Goal: Check status: Check status

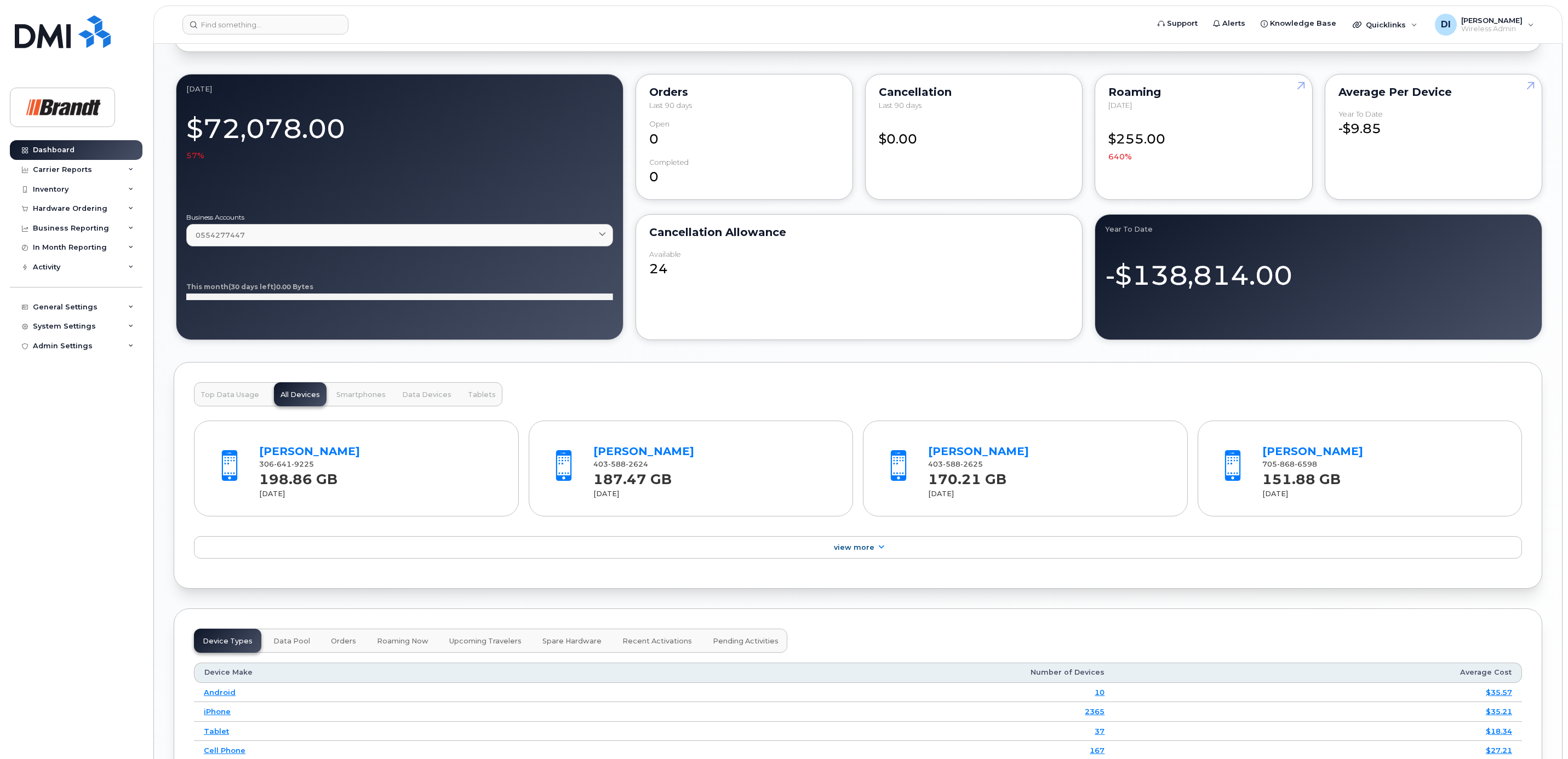
scroll to position [782, 0]
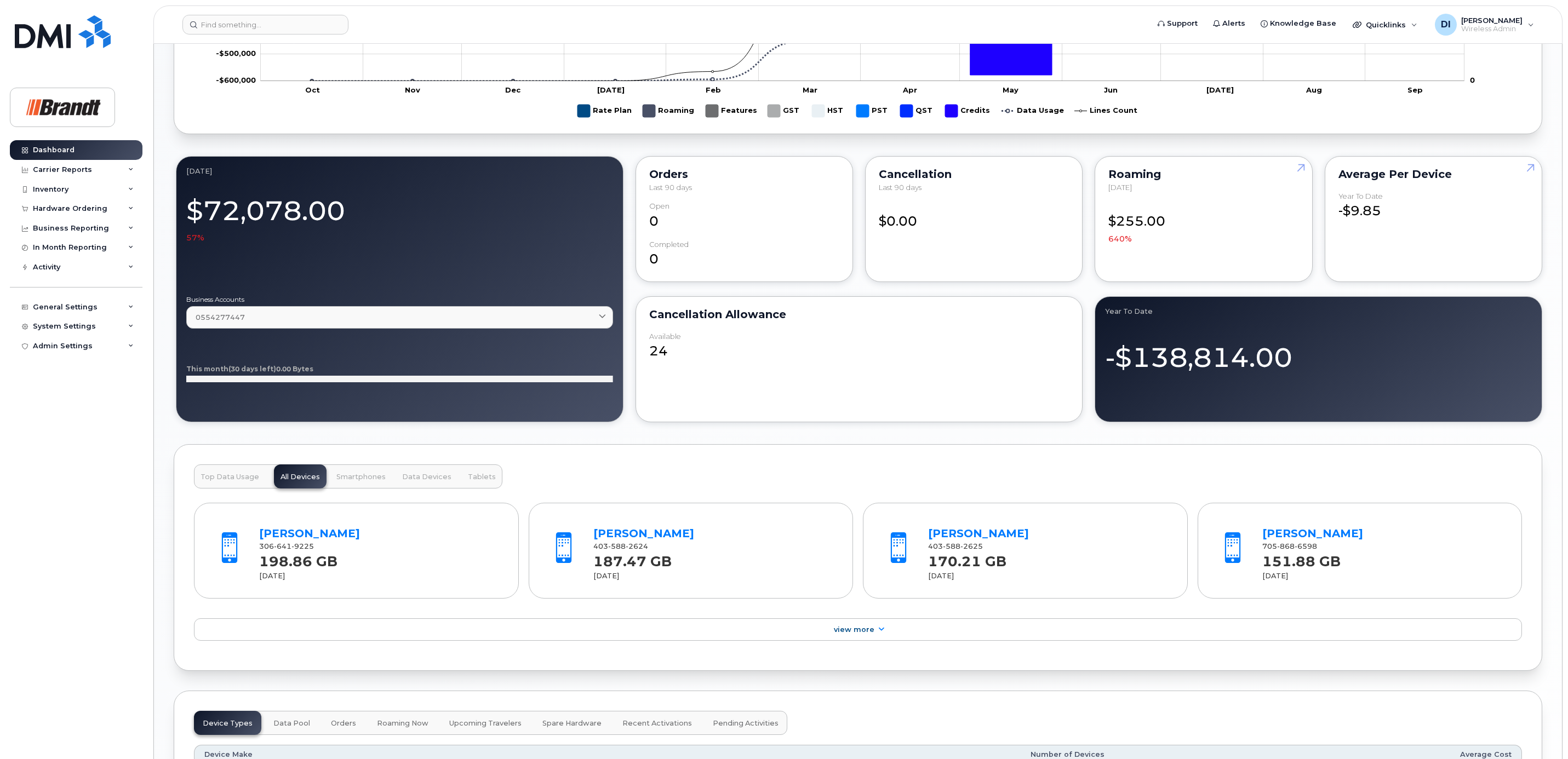
click at [235, 481] on span "Top Data Usage" at bounding box center [230, 477] width 59 height 8
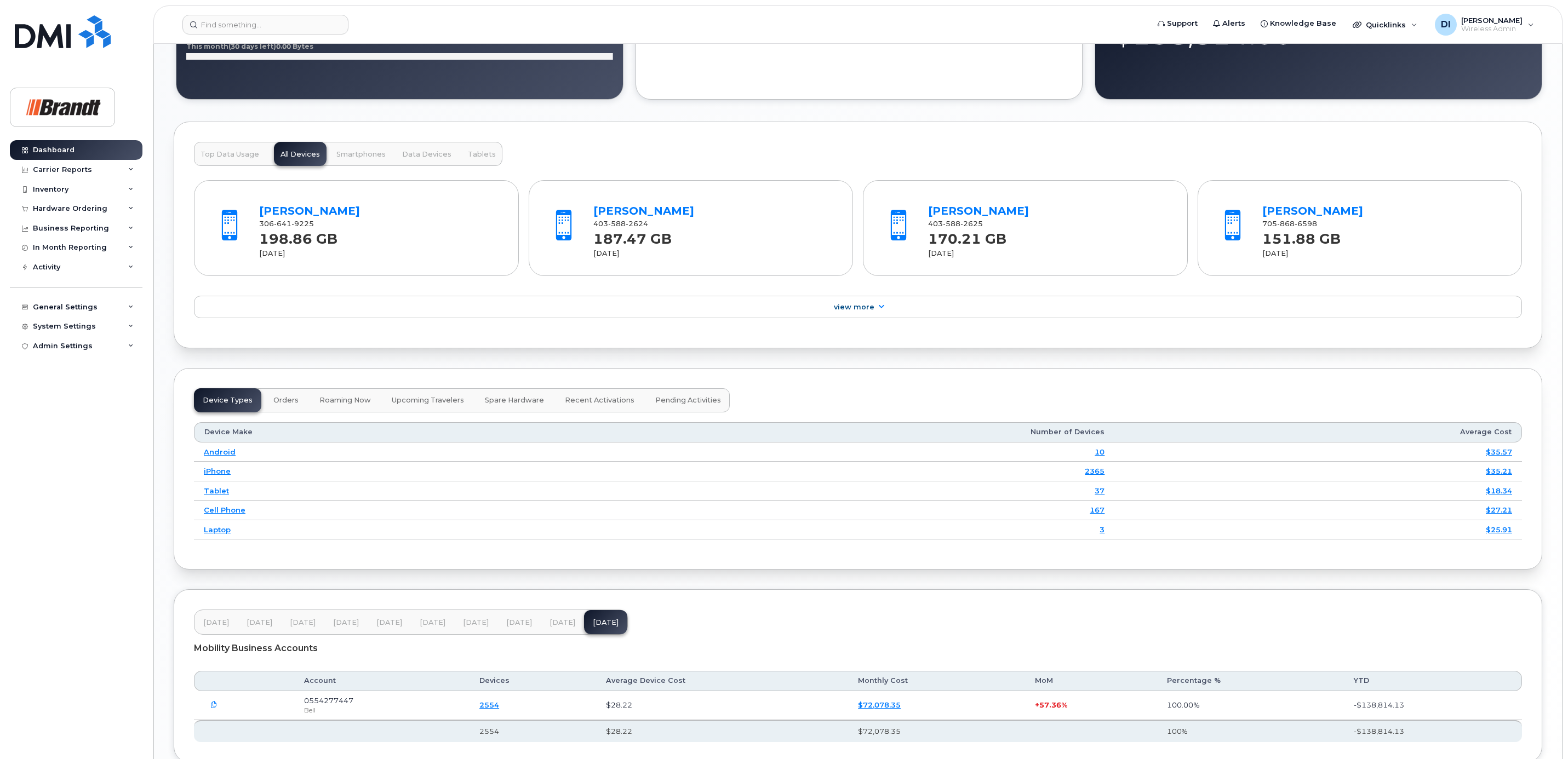
scroll to position [656, 0]
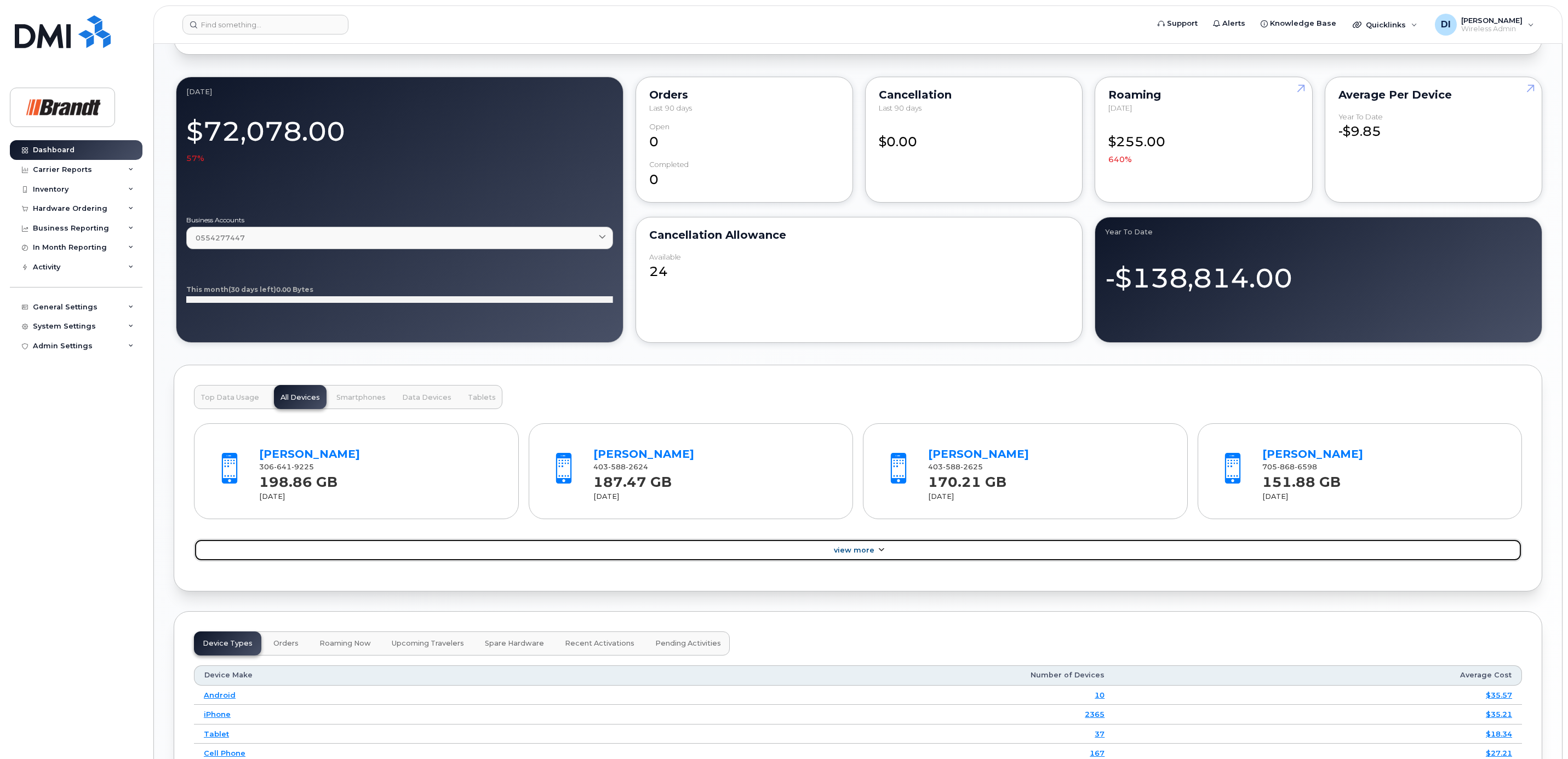
click at [868, 555] on span "View More" at bounding box center [854, 550] width 41 height 8
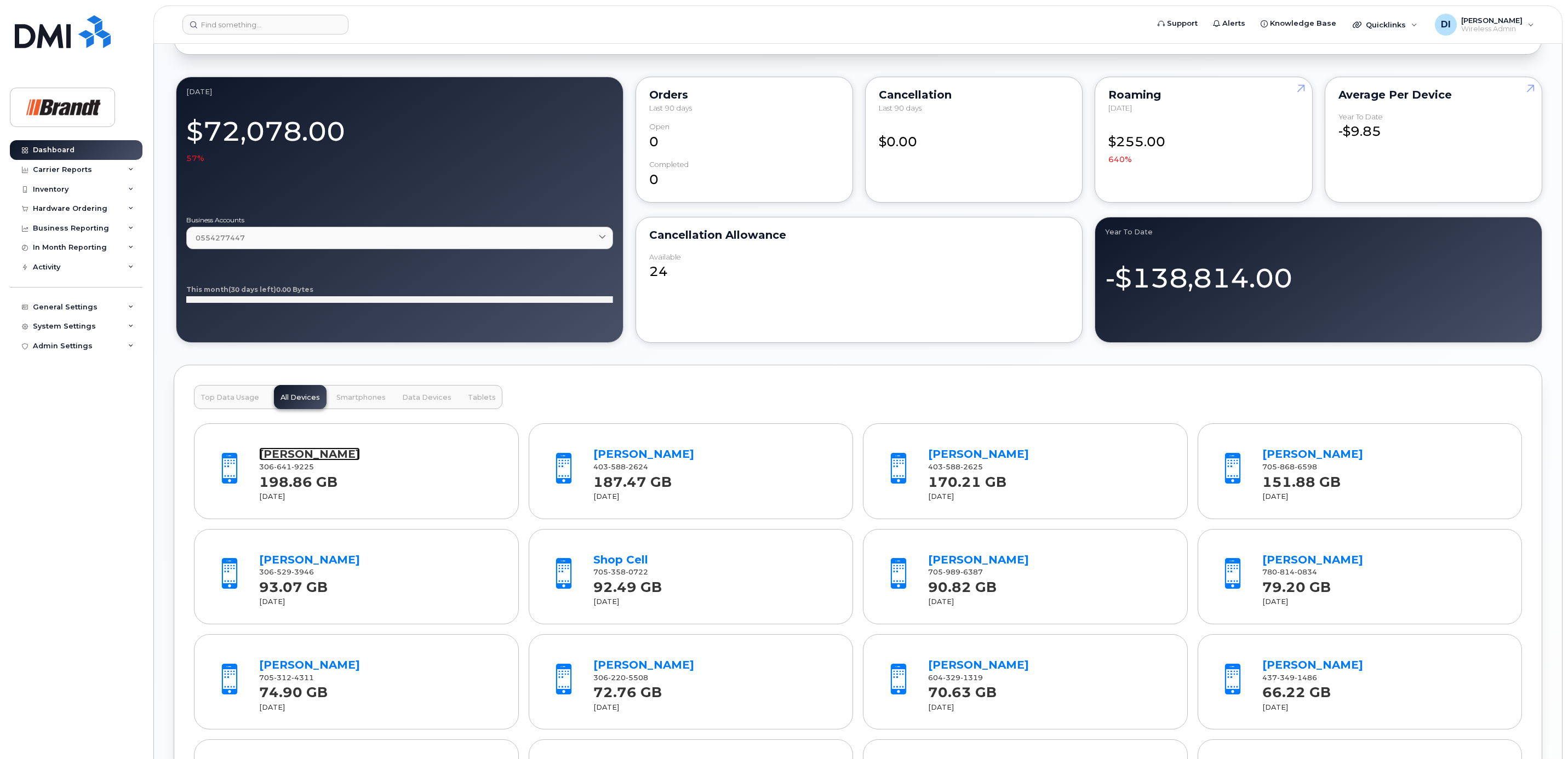
click at [320, 461] on link "Michael Wagner" at bounding box center [310, 454] width 100 height 13
click at [679, 389] on div "Top Data Usage All Devices Smartphones Data Devices Tablets Michael Wagner 306 …" at bounding box center [858, 636] width 1369 height 543
click at [332, 461] on link "Michael Wagner" at bounding box center [310, 454] width 100 height 13
click at [639, 455] on link "[PERSON_NAME]" at bounding box center [643, 454] width 100 height 13
click at [985, 459] on link "[PERSON_NAME]" at bounding box center [979, 454] width 100 height 13
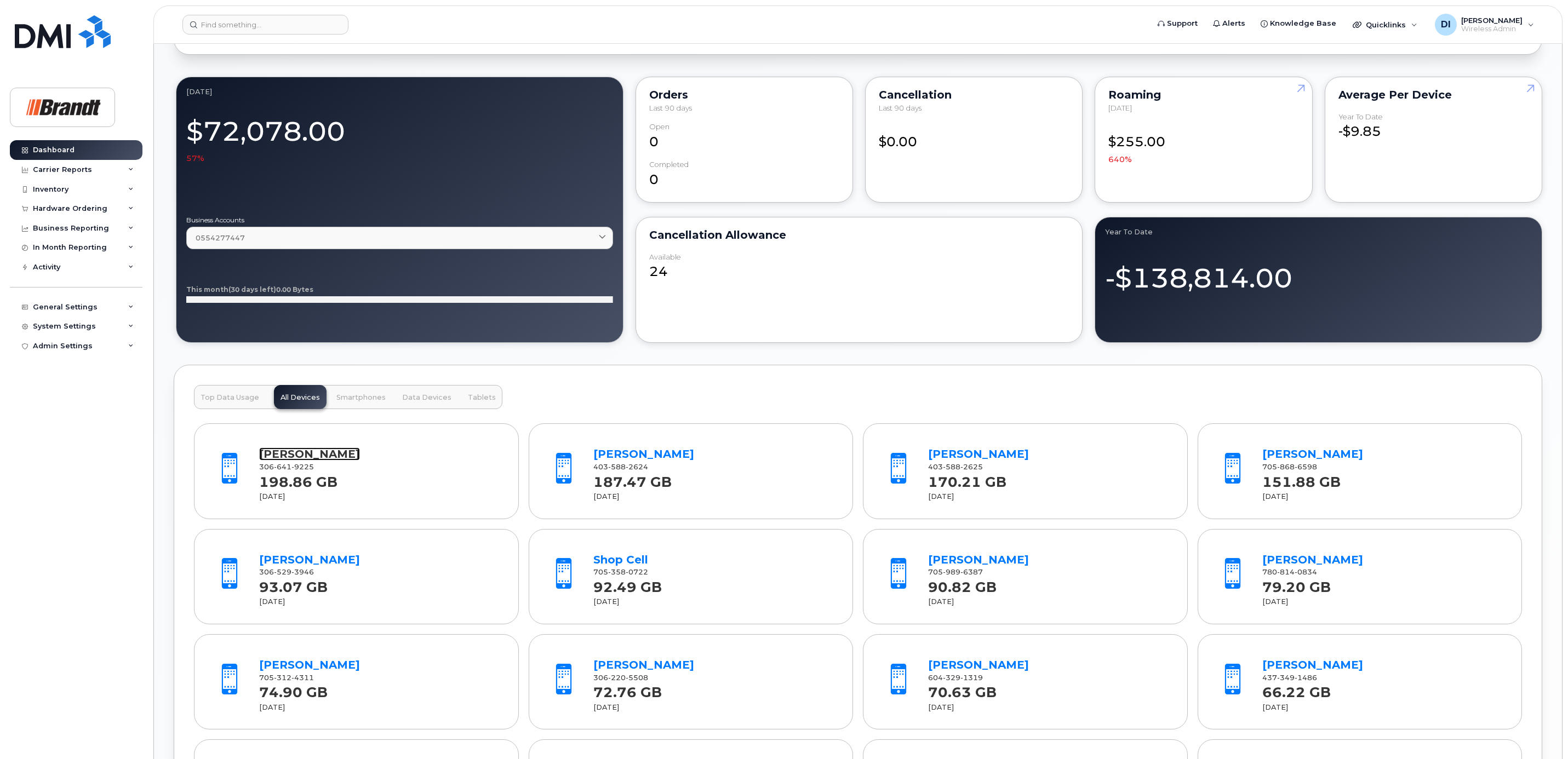
click at [320, 454] on link "Michael Wagner" at bounding box center [310, 454] width 100 height 13
click at [626, 460] on link "[PERSON_NAME]" at bounding box center [643, 454] width 100 height 13
click at [965, 461] on link "[PERSON_NAME]" at bounding box center [979, 454] width 100 height 13
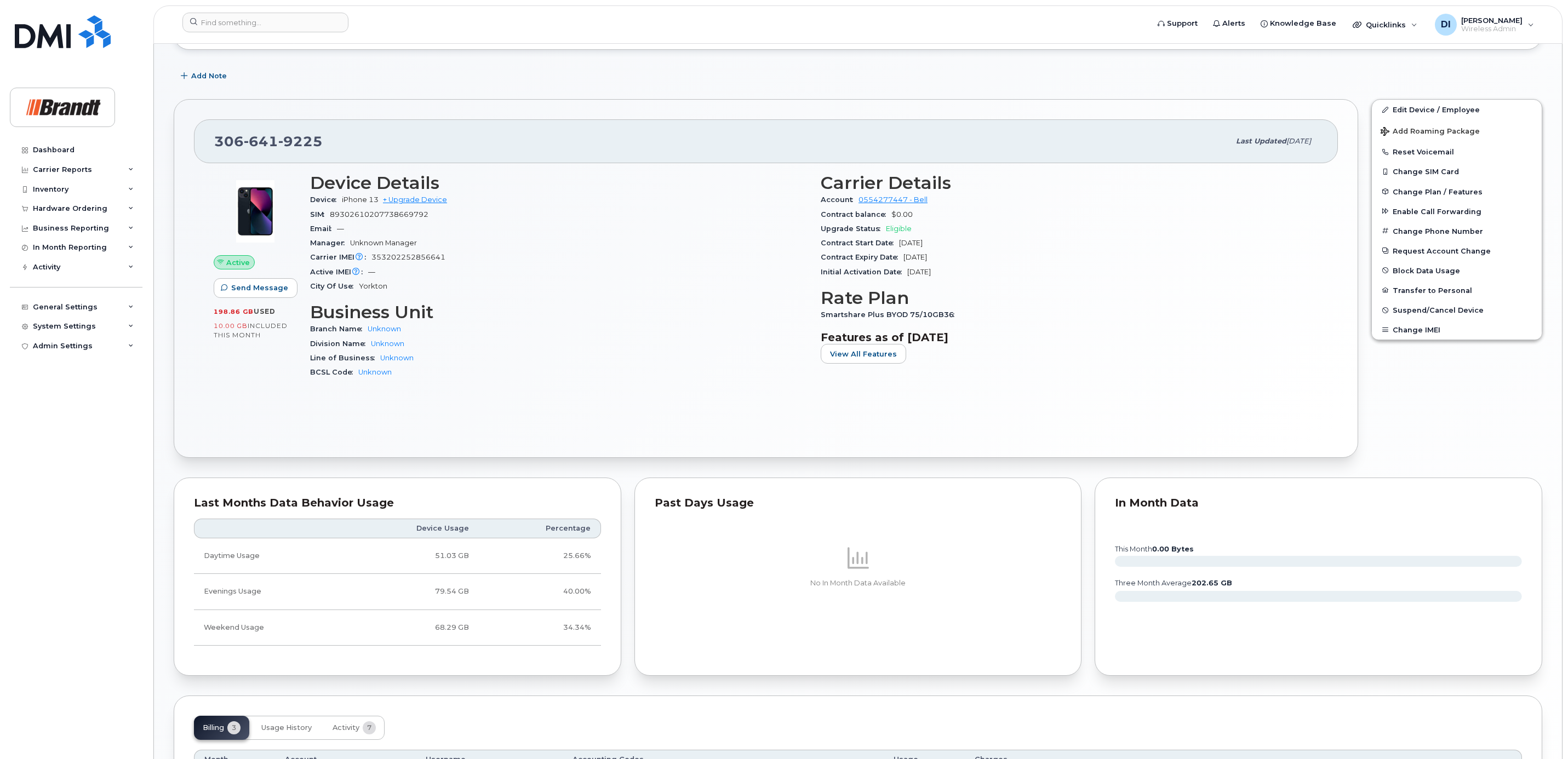
scroll to position [329, 0]
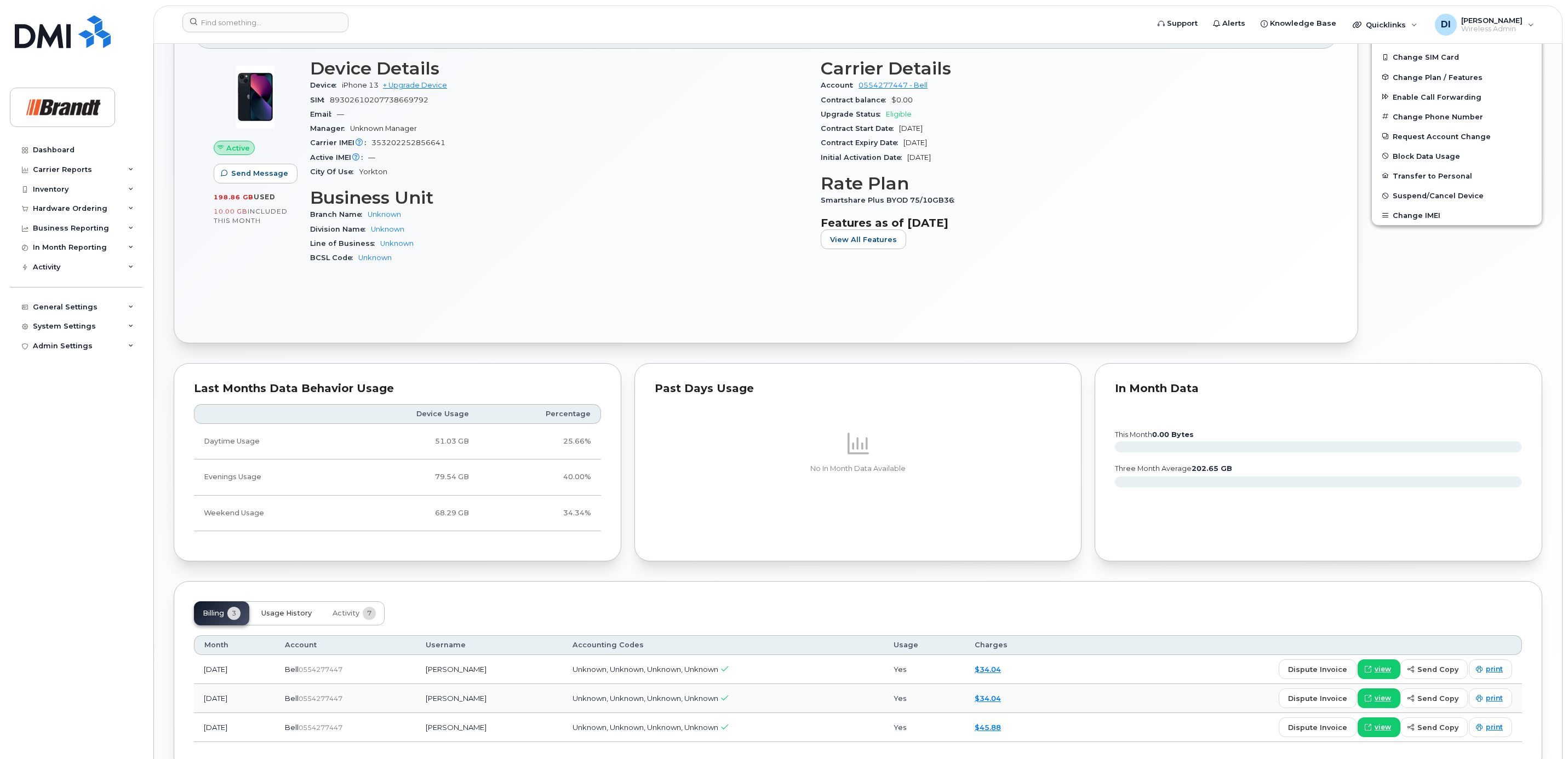
click at [301, 616] on span "Usage History" at bounding box center [286, 613] width 50 height 8
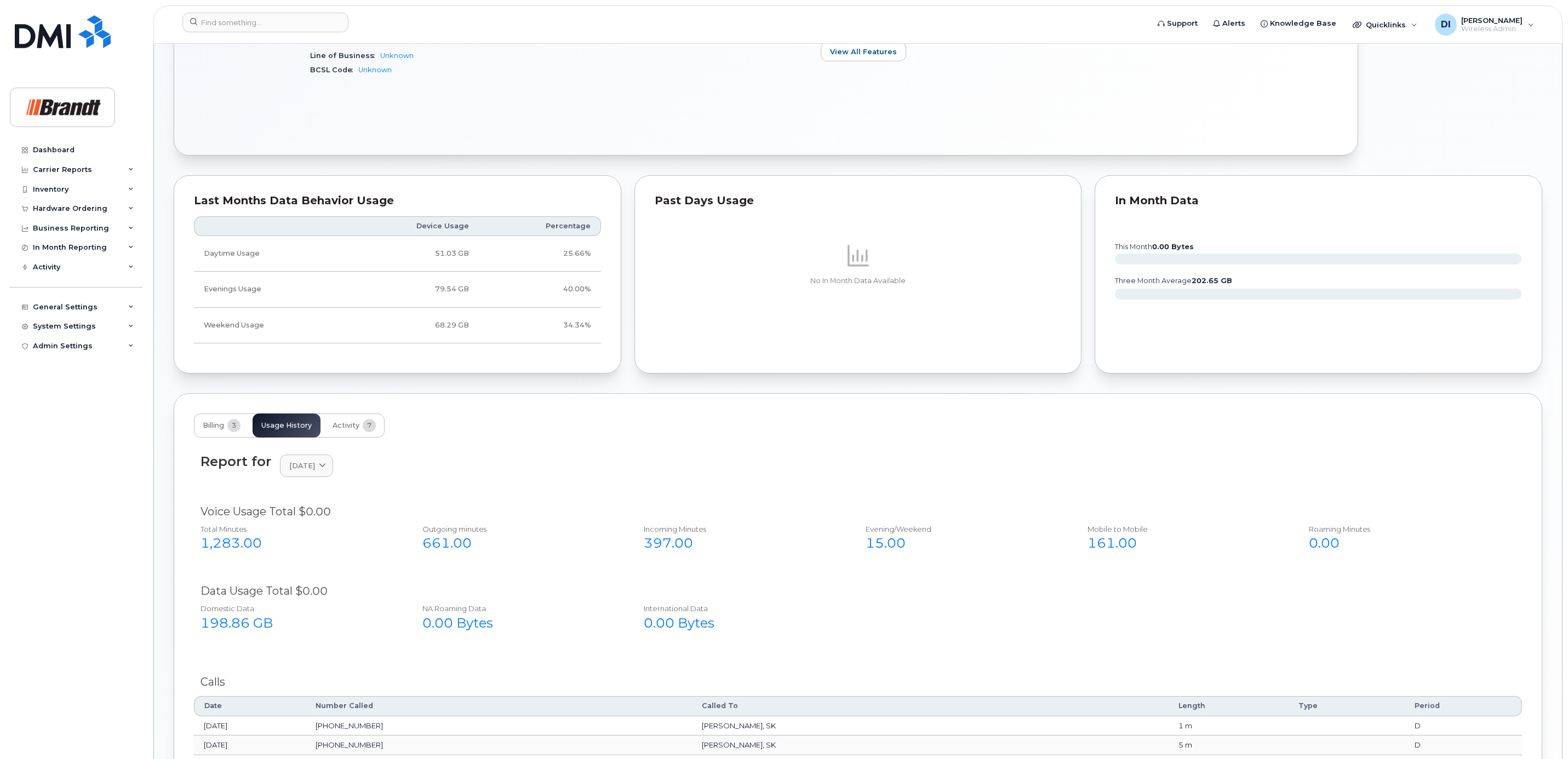
scroll to position [575, 0]
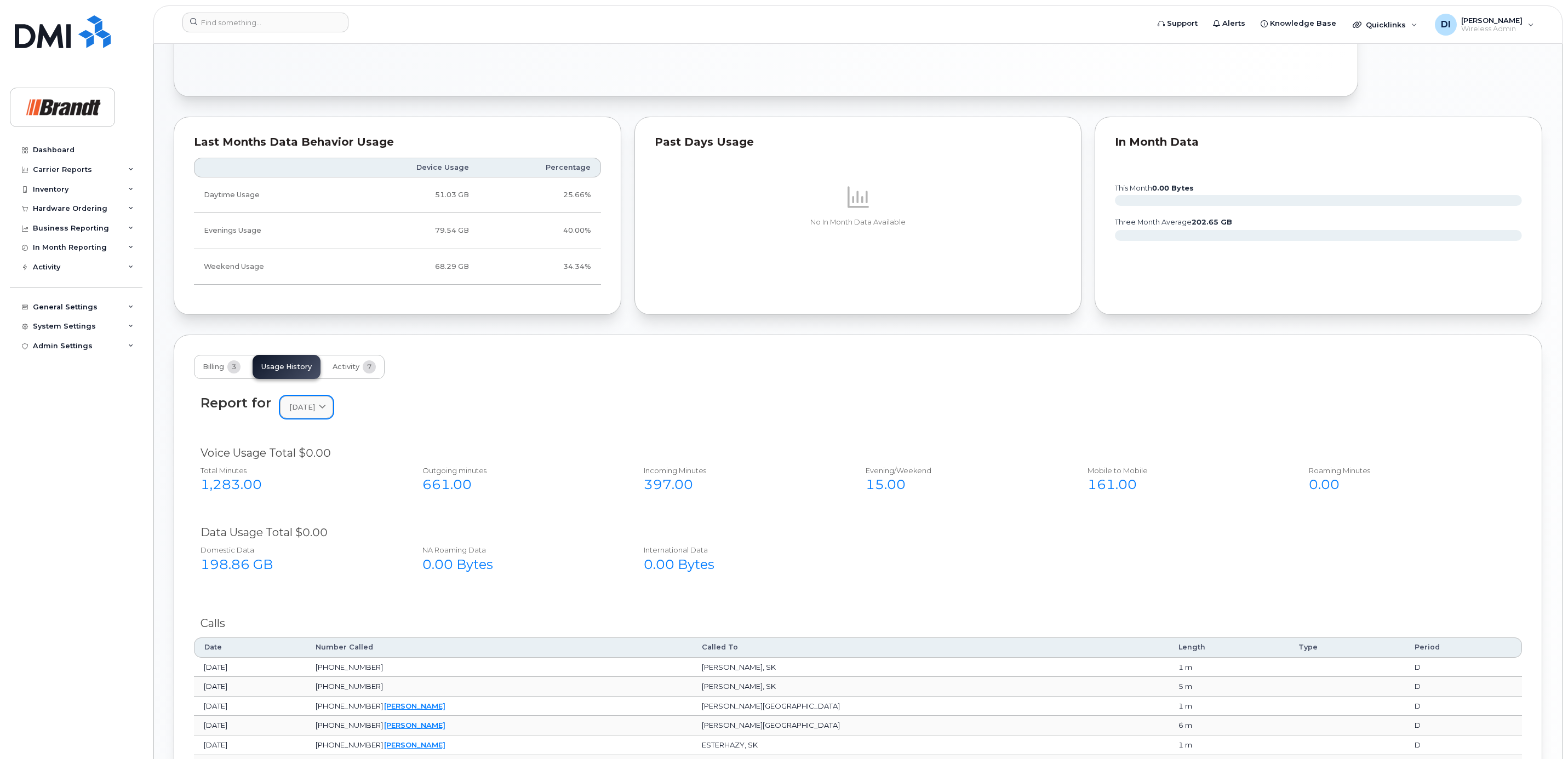
click at [326, 411] on icon at bounding box center [323, 407] width 7 height 7
click at [313, 506] on div "August" at bounding box center [332, 500] width 99 height 18
click at [326, 411] on icon at bounding box center [323, 407] width 7 height 7
click at [308, 507] on div "2025 September August July" at bounding box center [332, 489] width 99 height 75
click at [301, 517] on div "July" at bounding box center [332, 517] width 99 height 18
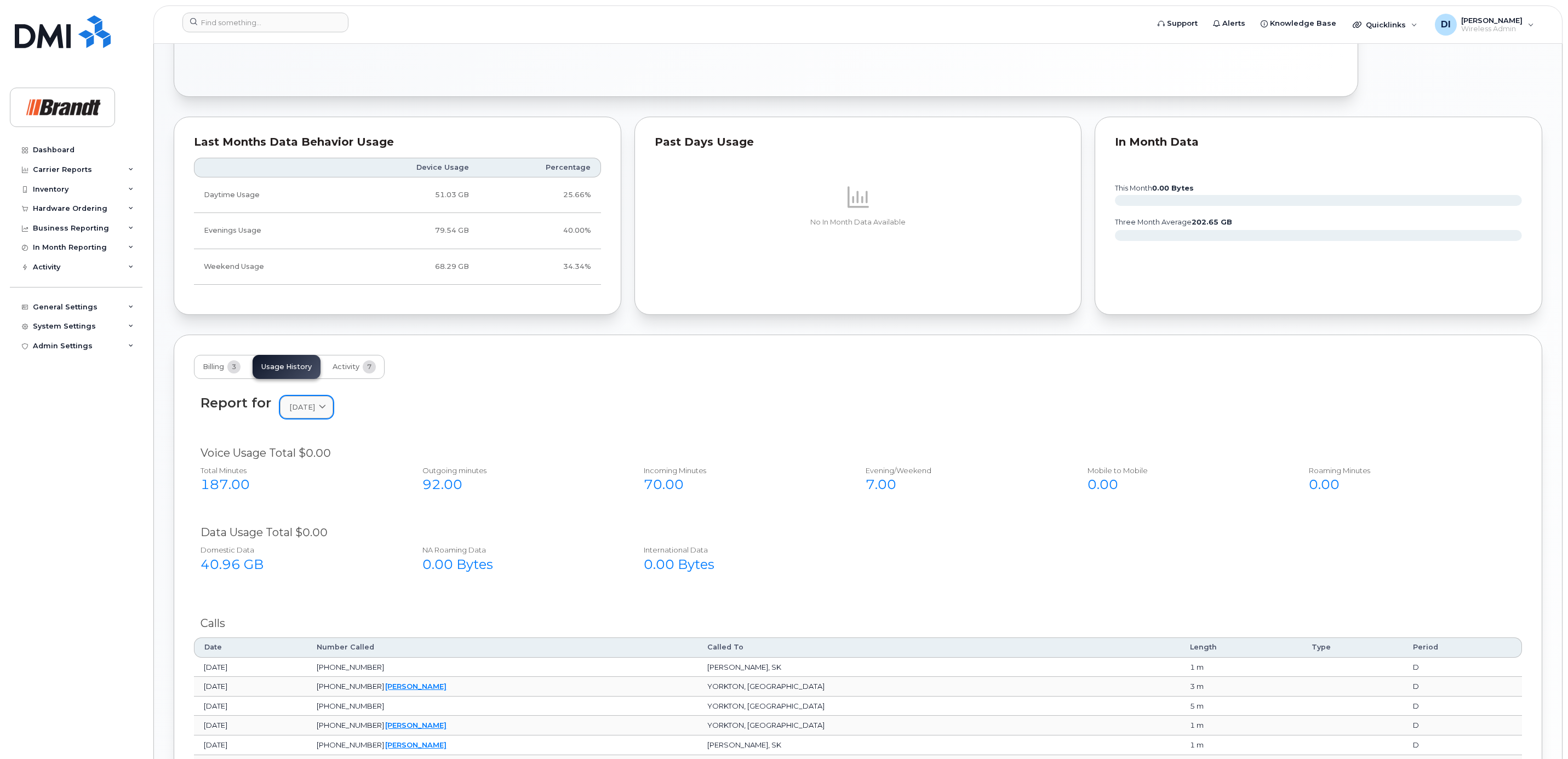
click at [323, 412] on div "[DATE]" at bounding box center [306, 407] width 34 height 10
click at [309, 506] on div "August" at bounding box center [332, 496] width 99 height 18
click at [328, 411] on span at bounding box center [322, 407] width 10 height 10
click at [320, 479] on div "September" at bounding box center [332, 478] width 99 height 18
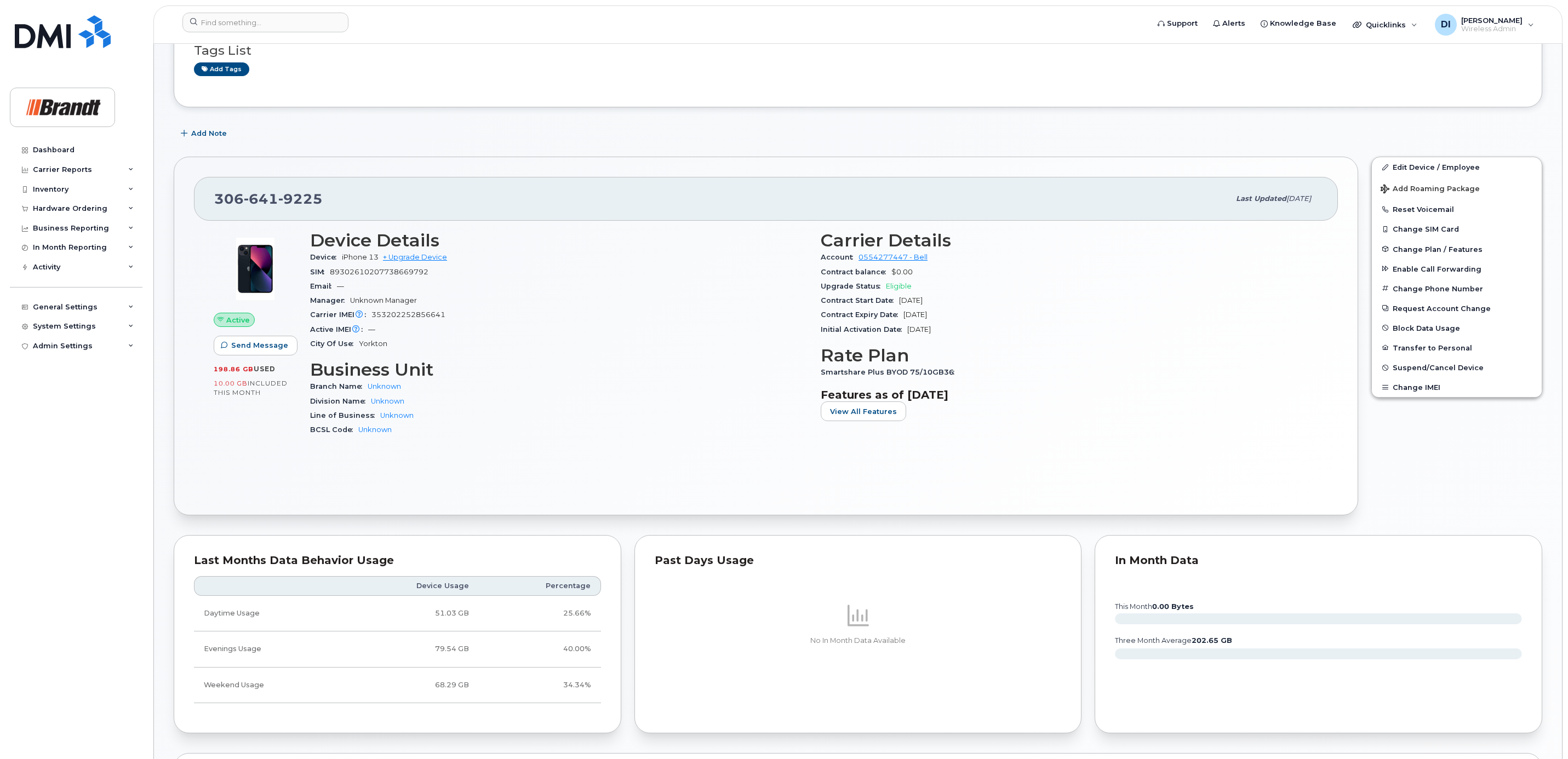
scroll to position [0, 0]
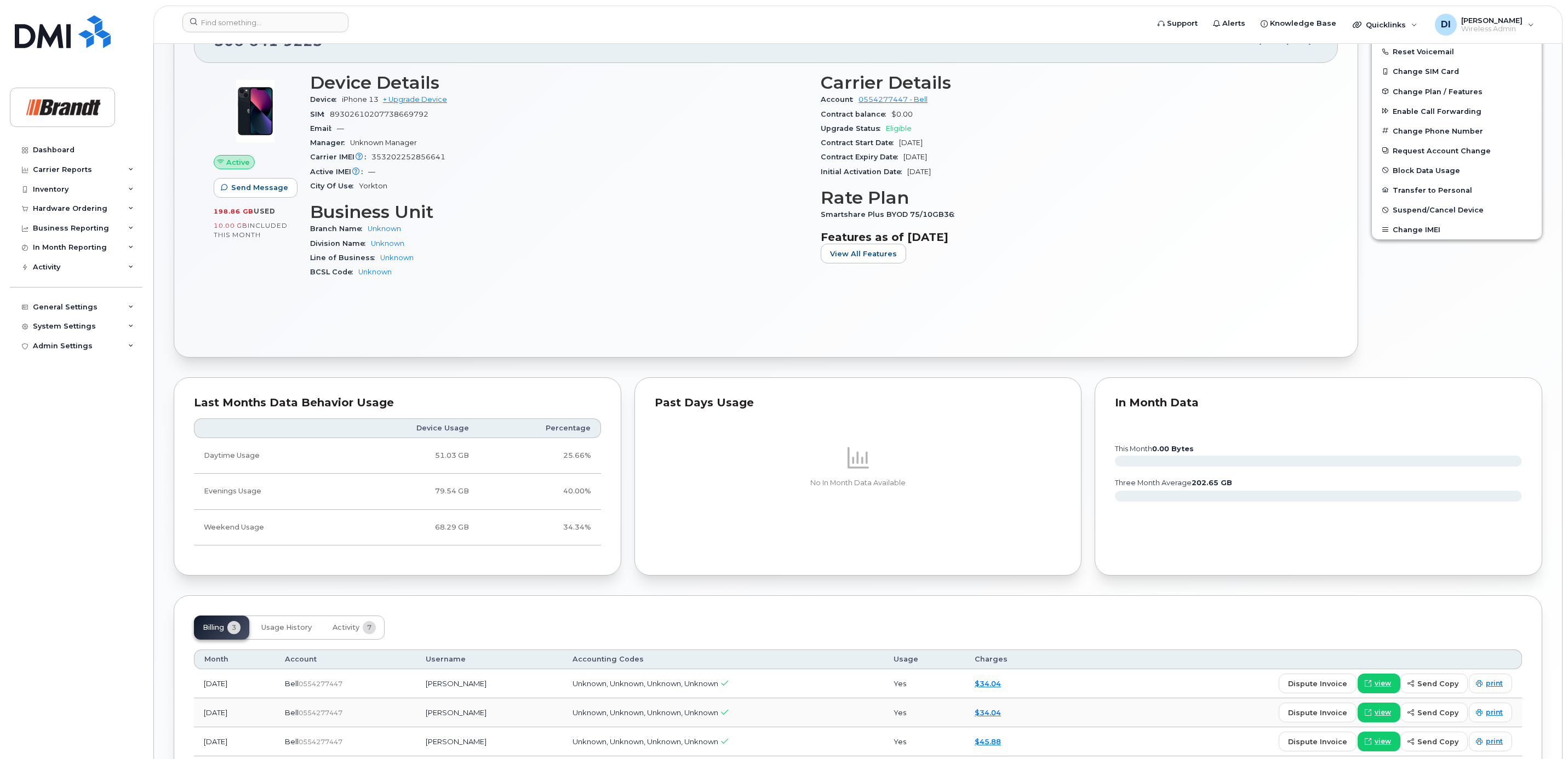
scroll to position [329, 0]
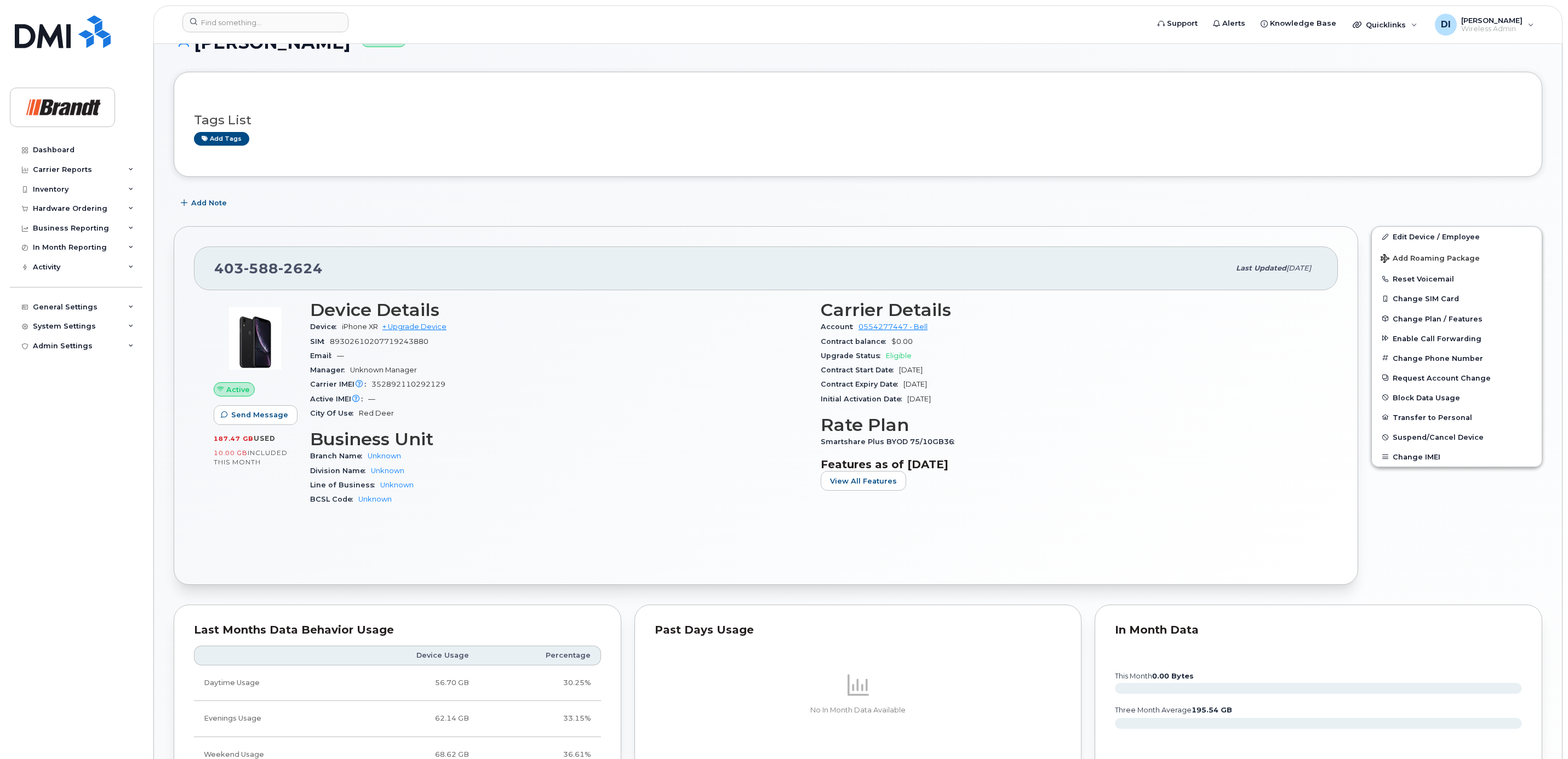
scroll to position [23, 0]
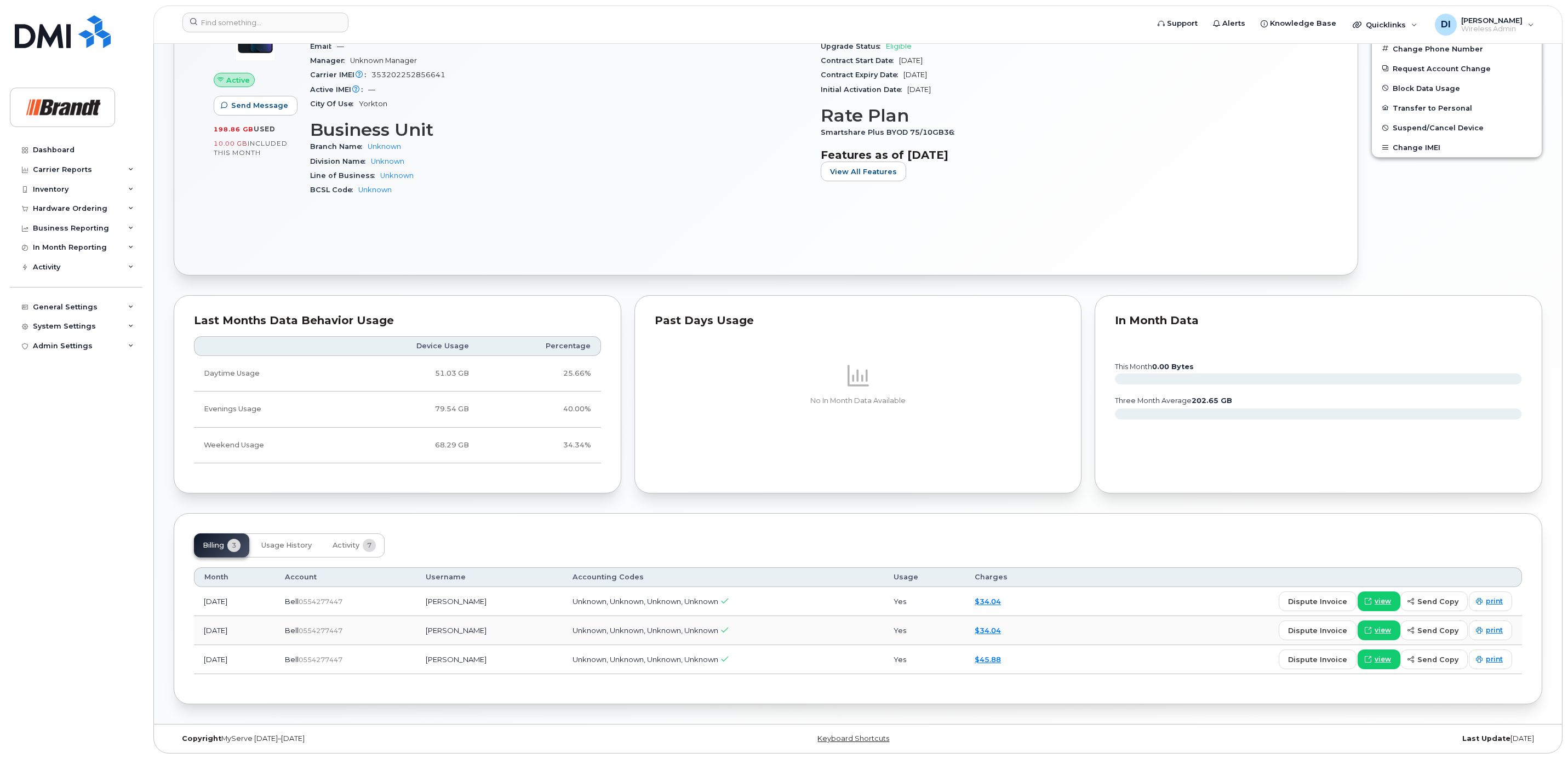
scroll to position [404, 0]
click at [285, 541] on span "Usage History" at bounding box center [286, 544] width 50 height 8
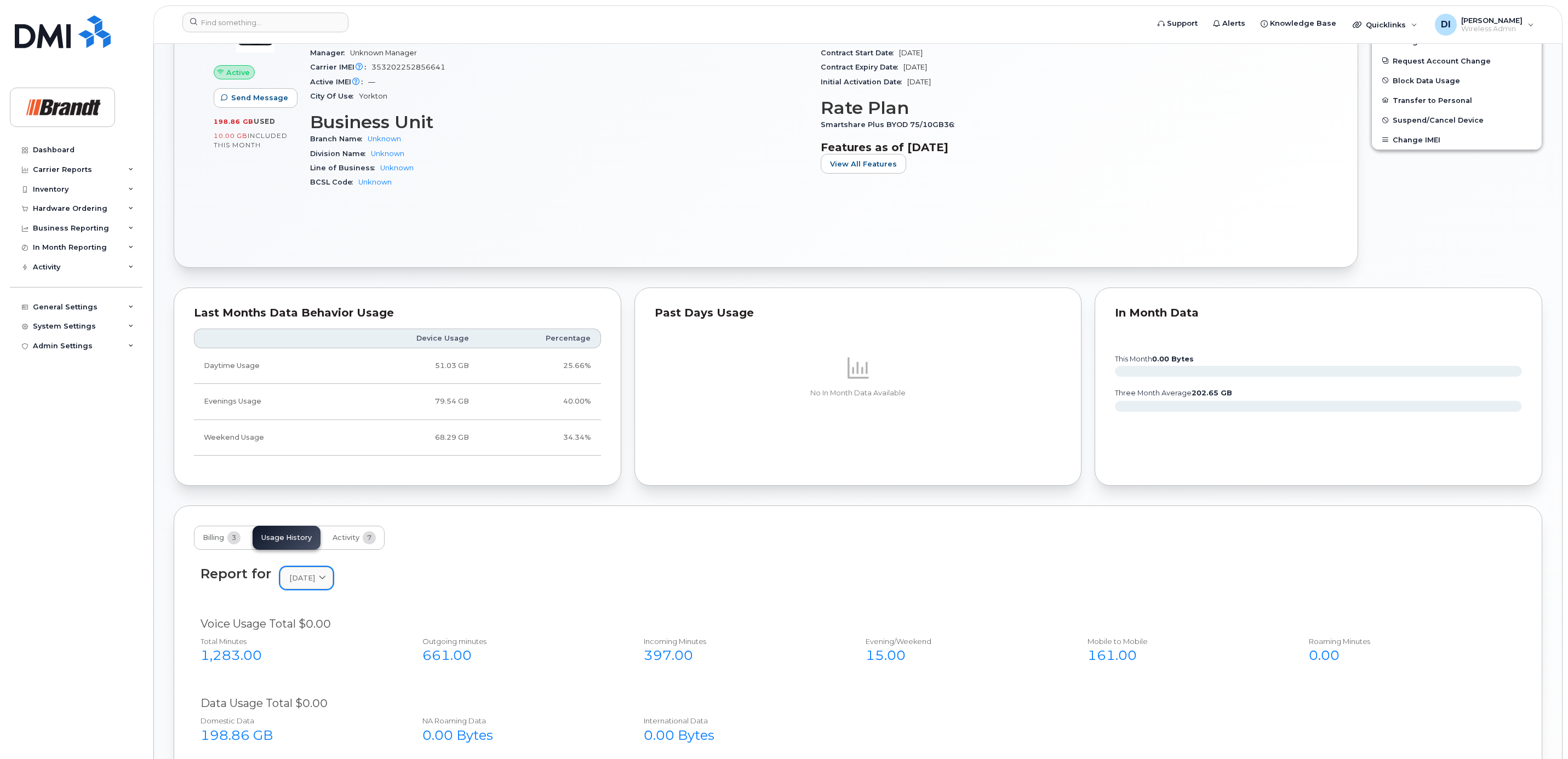
click at [326, 582] on icon at bounding box center [323, 578] width 7 height 7
click at [312, 679] on div "August" at bounding box center [332, 671] width 99 height 18
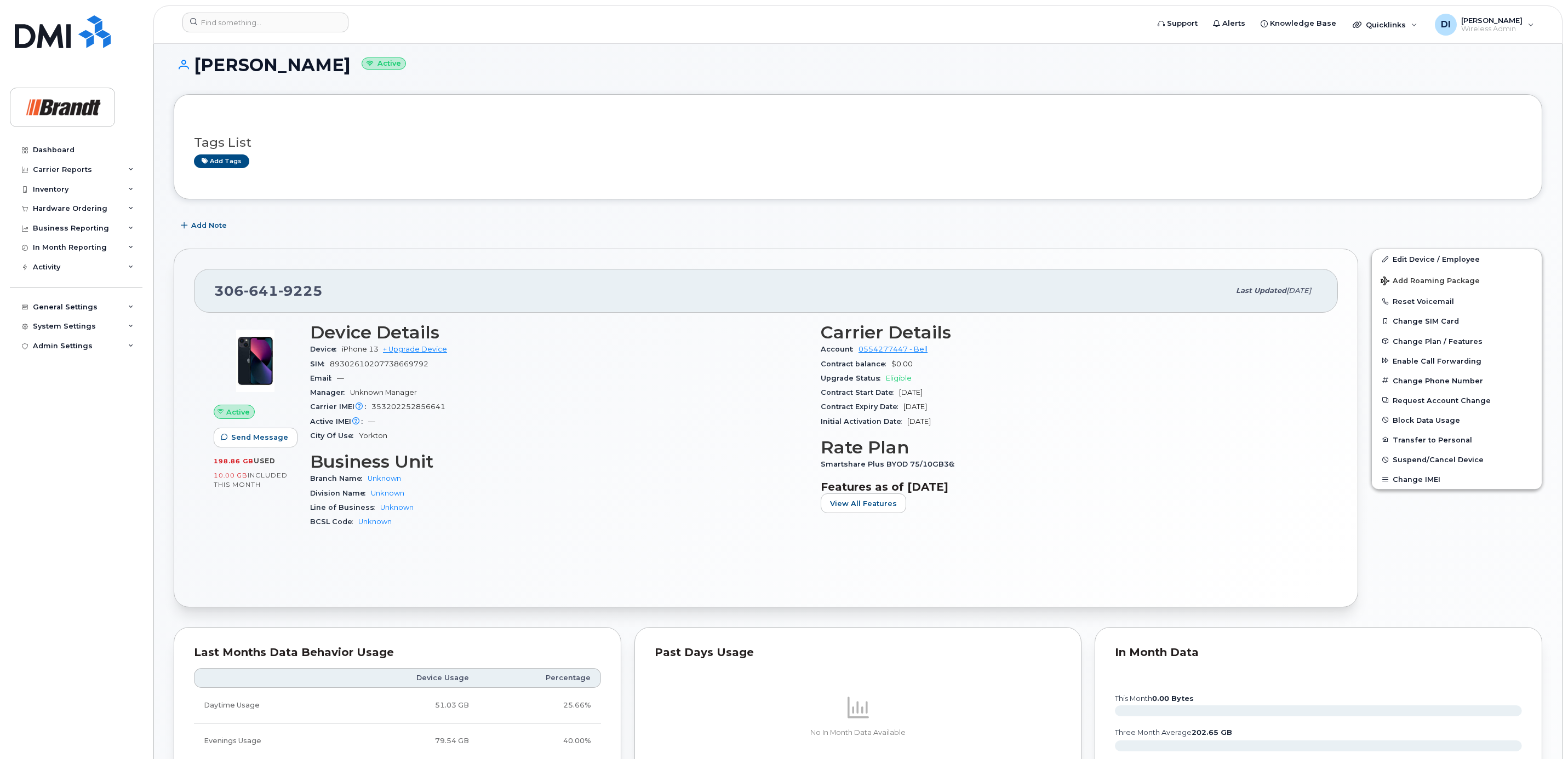
scroll to position [0, 0]
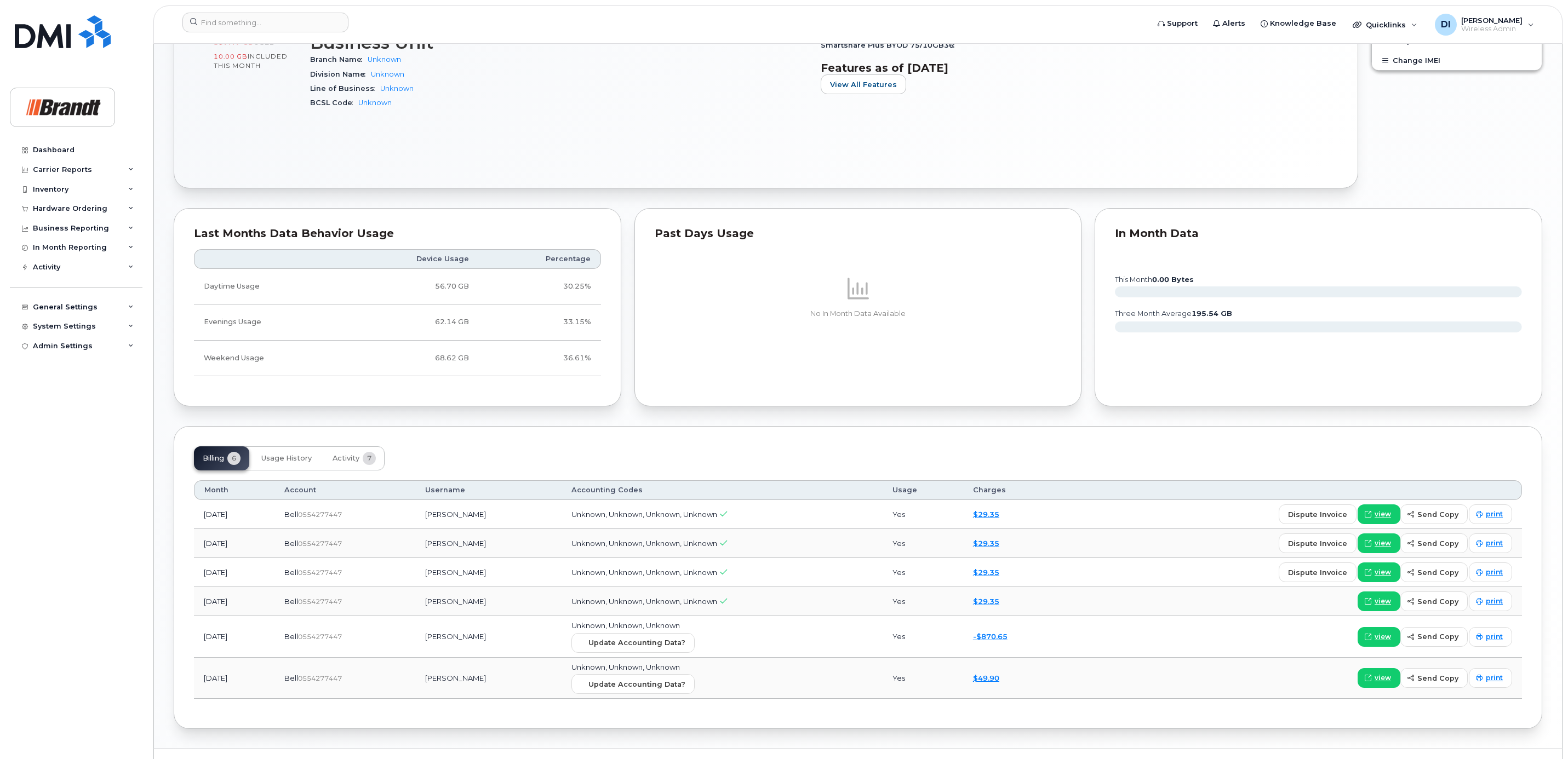
scroll to position [493, 0]
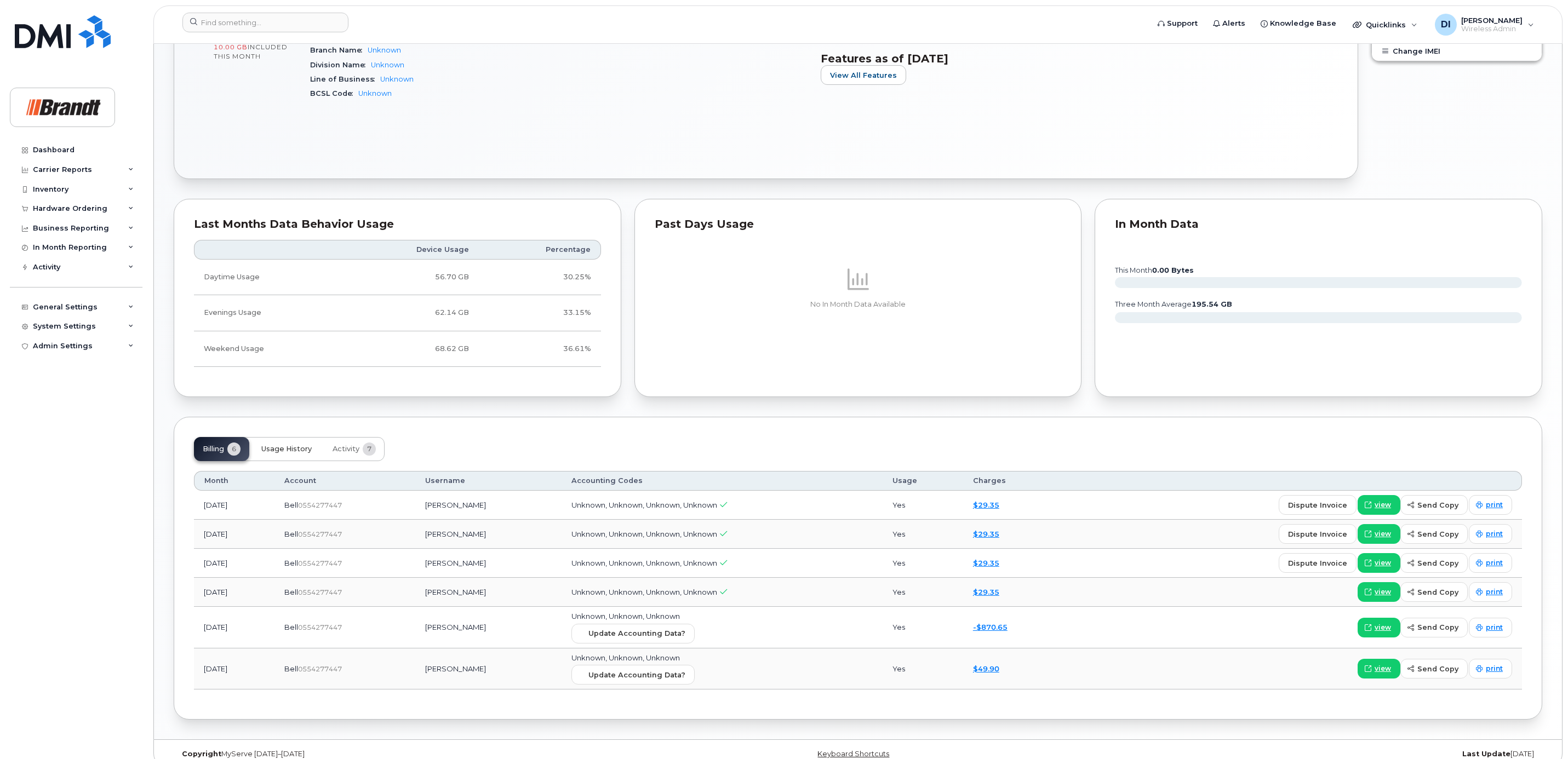
click at [282, 453] on span "Usage History" at bounding box center [286, 449] width 50 height 8
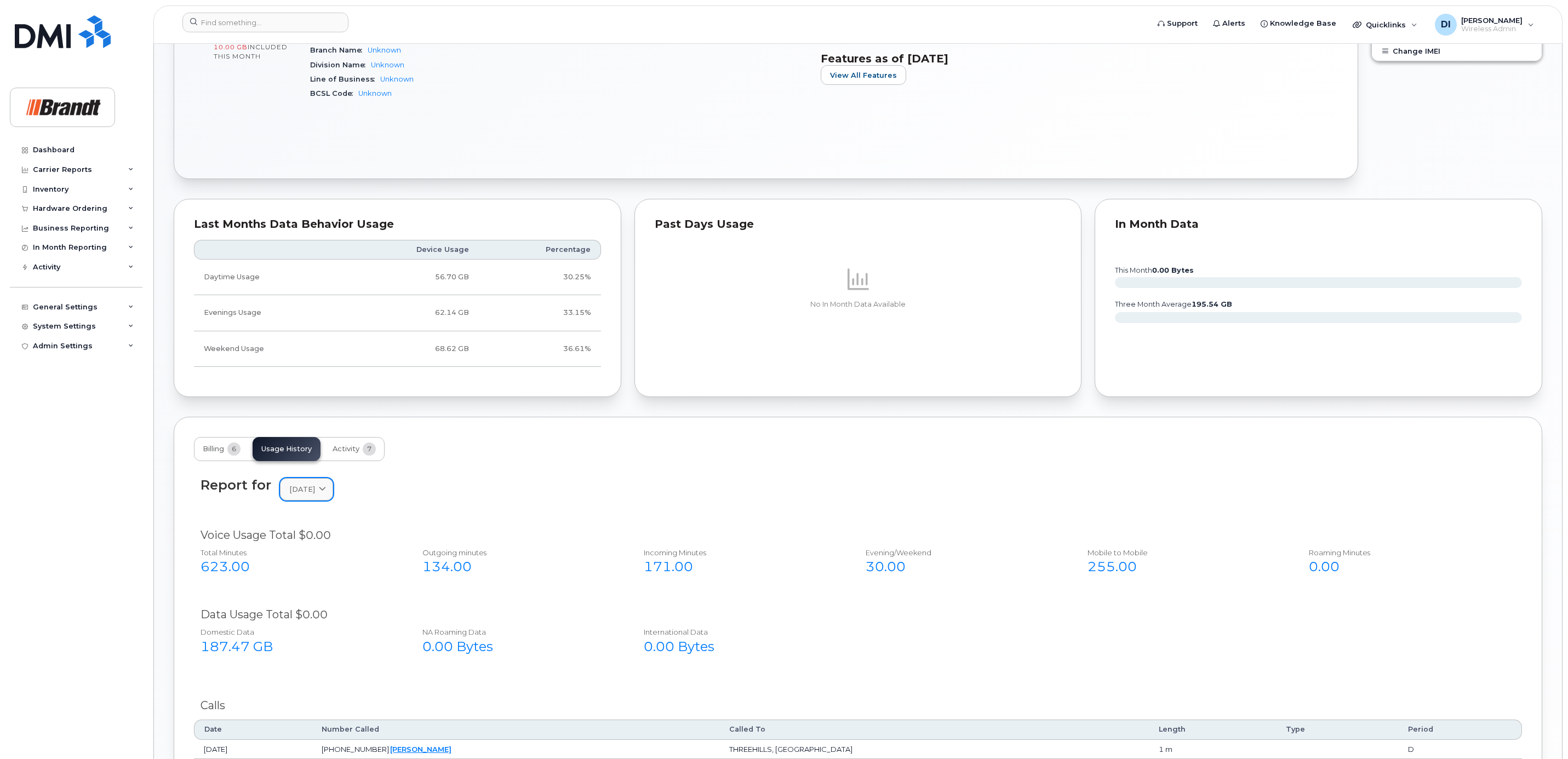
click at [315, 491] on span "[DATE]" at bounding box center [302, 489] width 26 height 10
click at [307, 592] on div "August" at bounding box center [332, 582] width 99 height 18
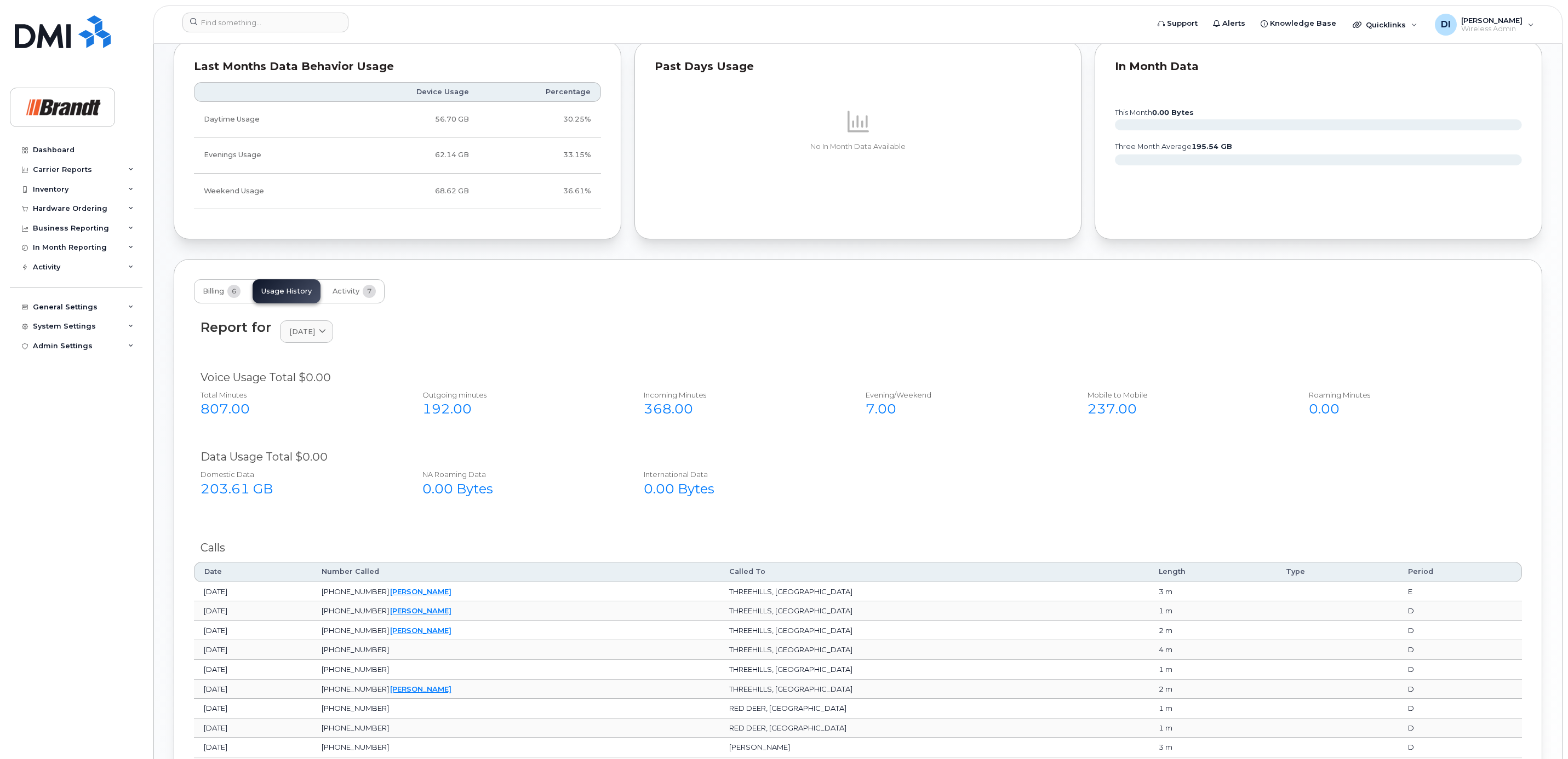
scroll to position [657, 0]
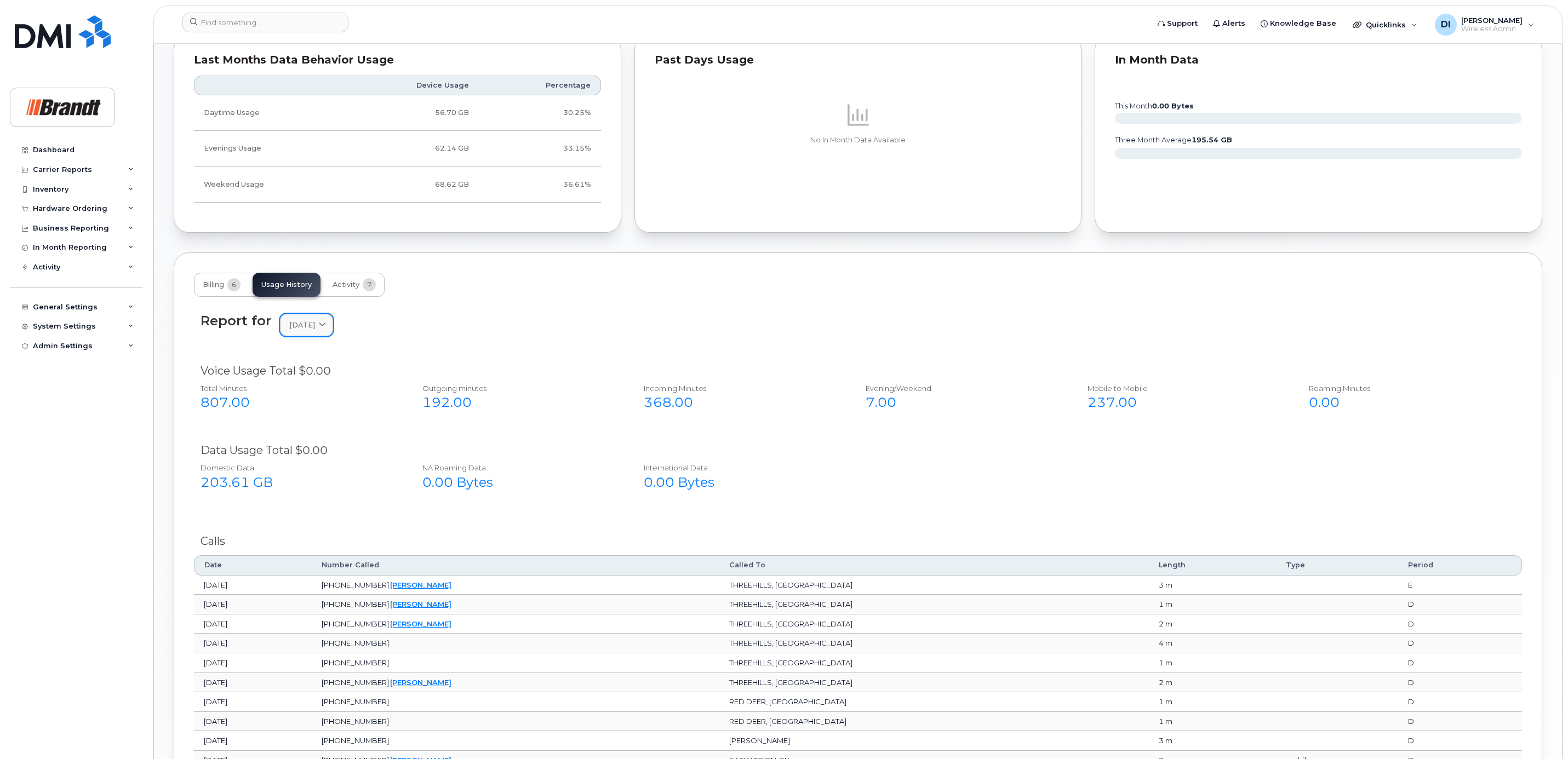
click at [315, 328] on span "[DATE]" at bounding box center [302, 324] width 26 height 10
click at [304, 437] on div "July" at bounding box center [332, 436] width 99 height 18
click at [315, 328] on span "[DATE]" at bounding box center [302, 324] width 26 height 10
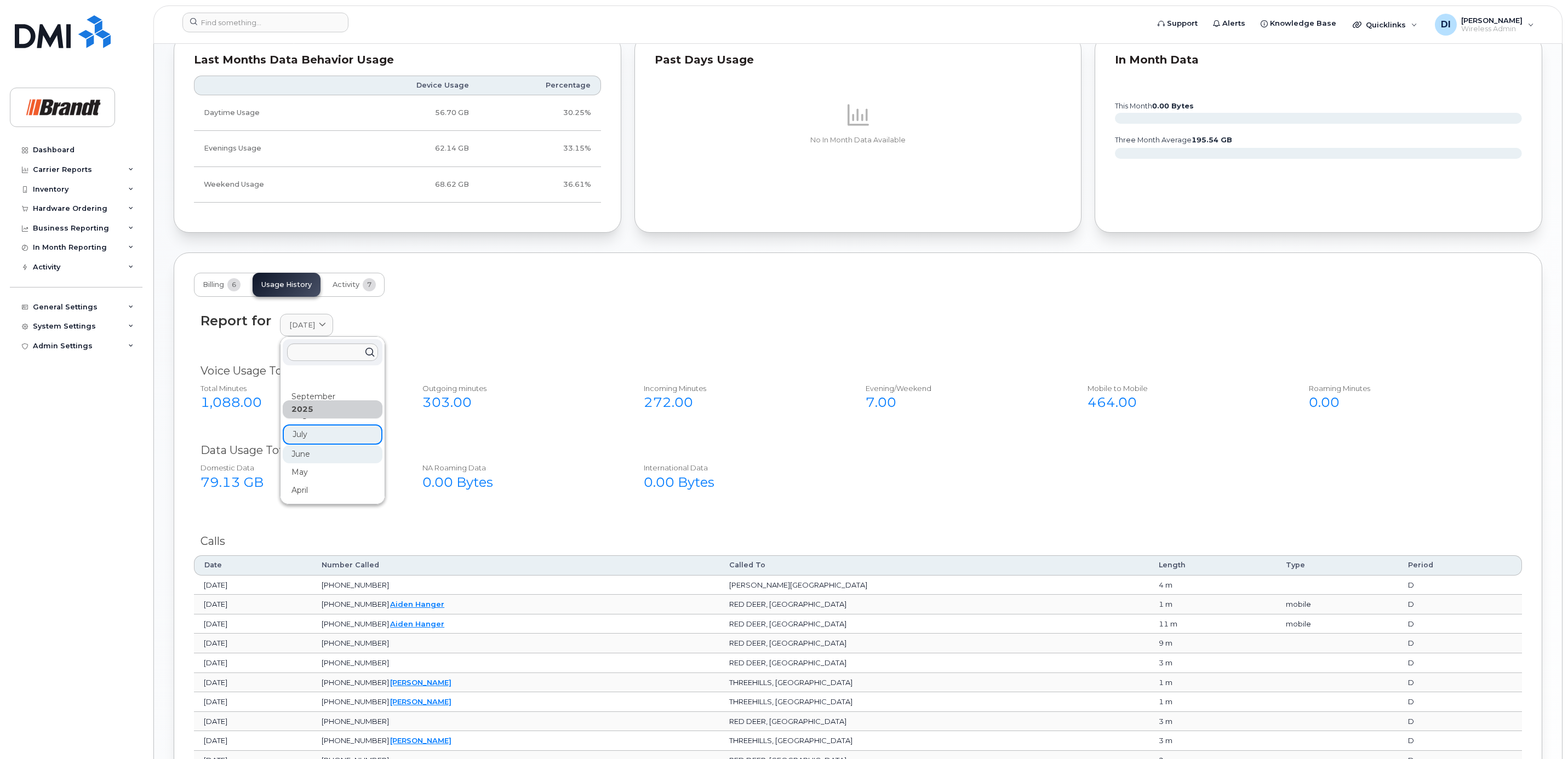
click at [298, 459] on div "June" at bounding box center [332, 453] width 99 height 18
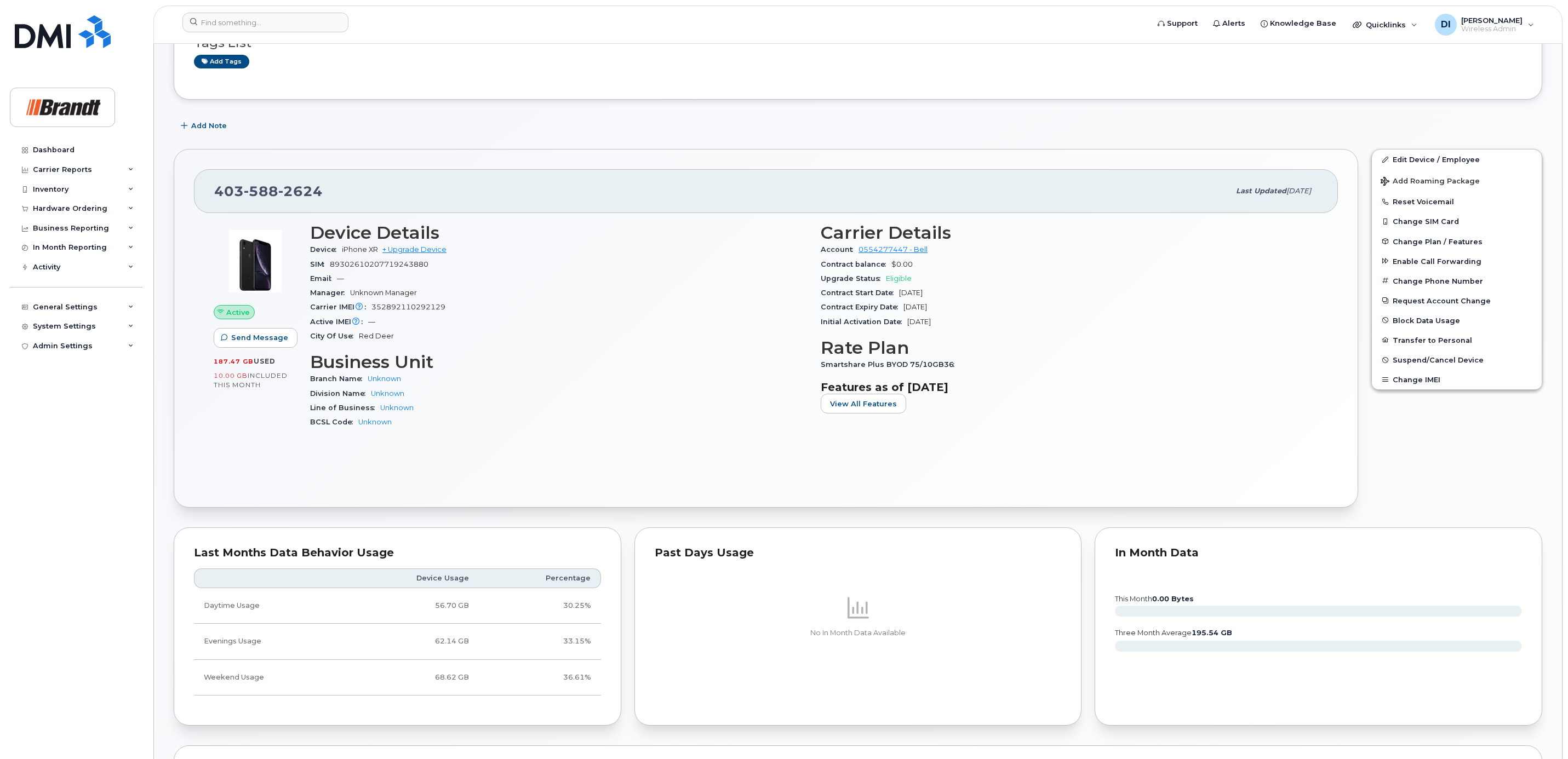
scroll to position [0, 0]
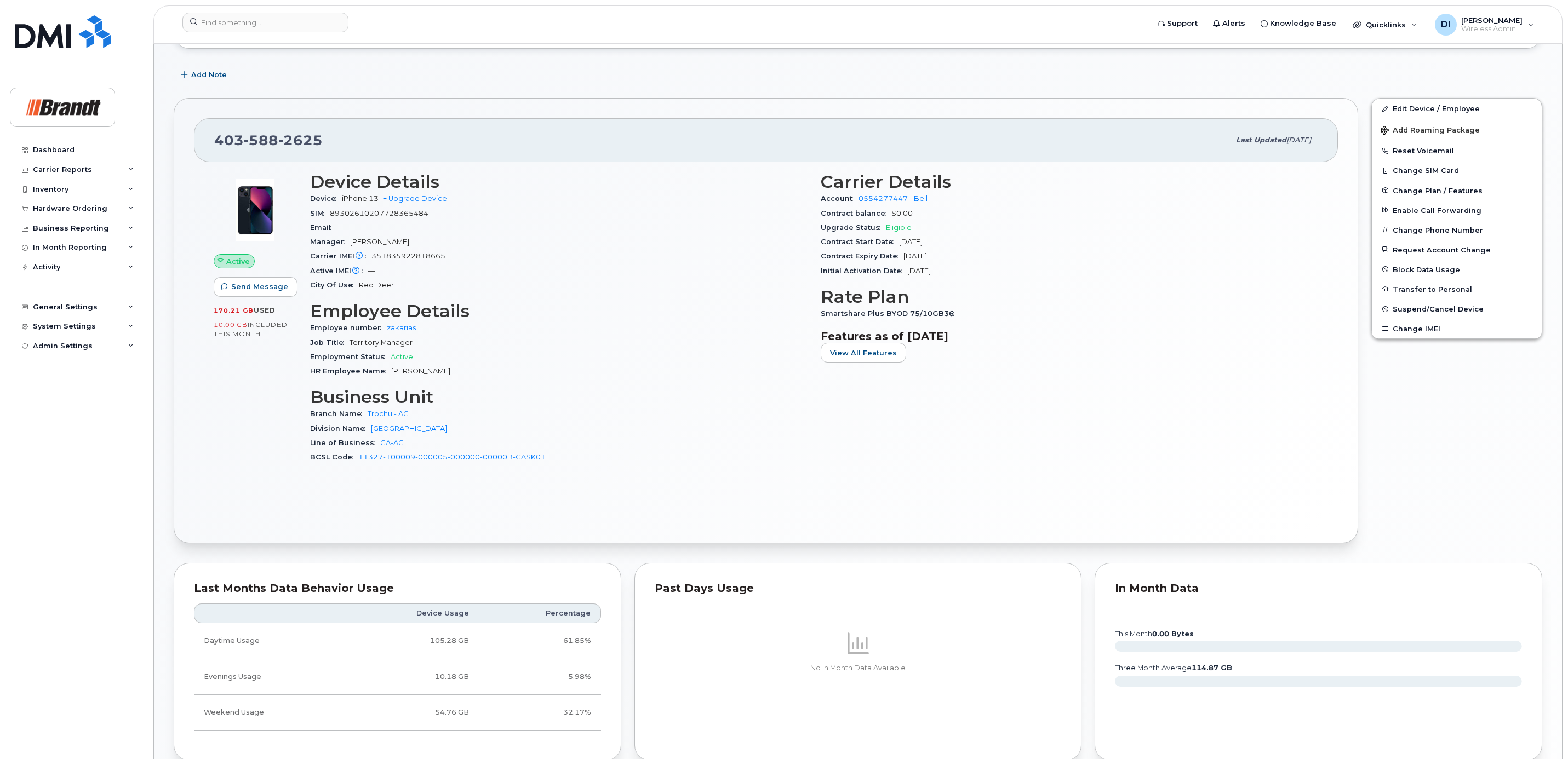
scroll to position [297, 0]
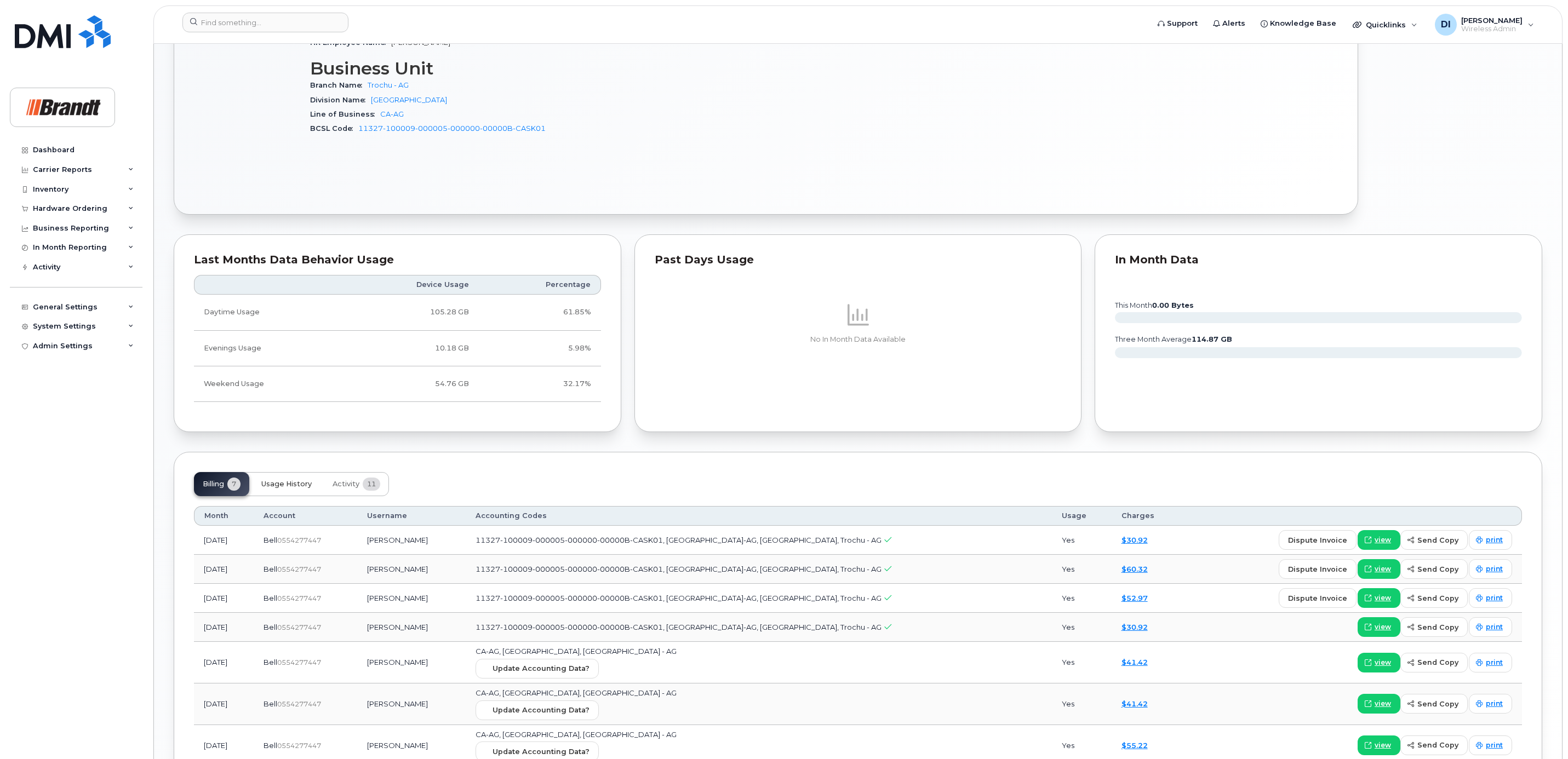
click at [289, 493] on button "Usage History" at bounding box center [286, 484] width 68 height 24
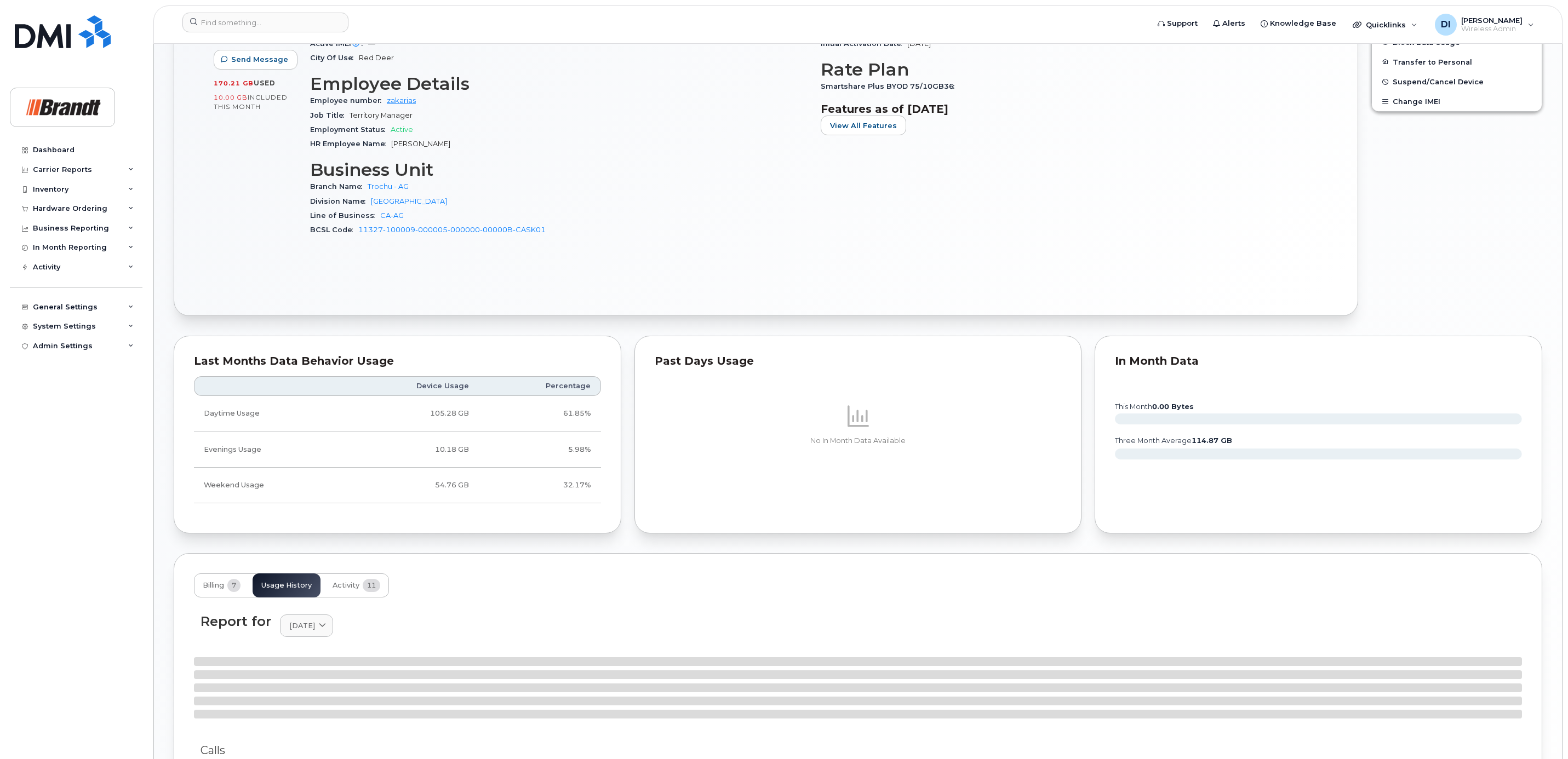
scroll to position [543, 0]
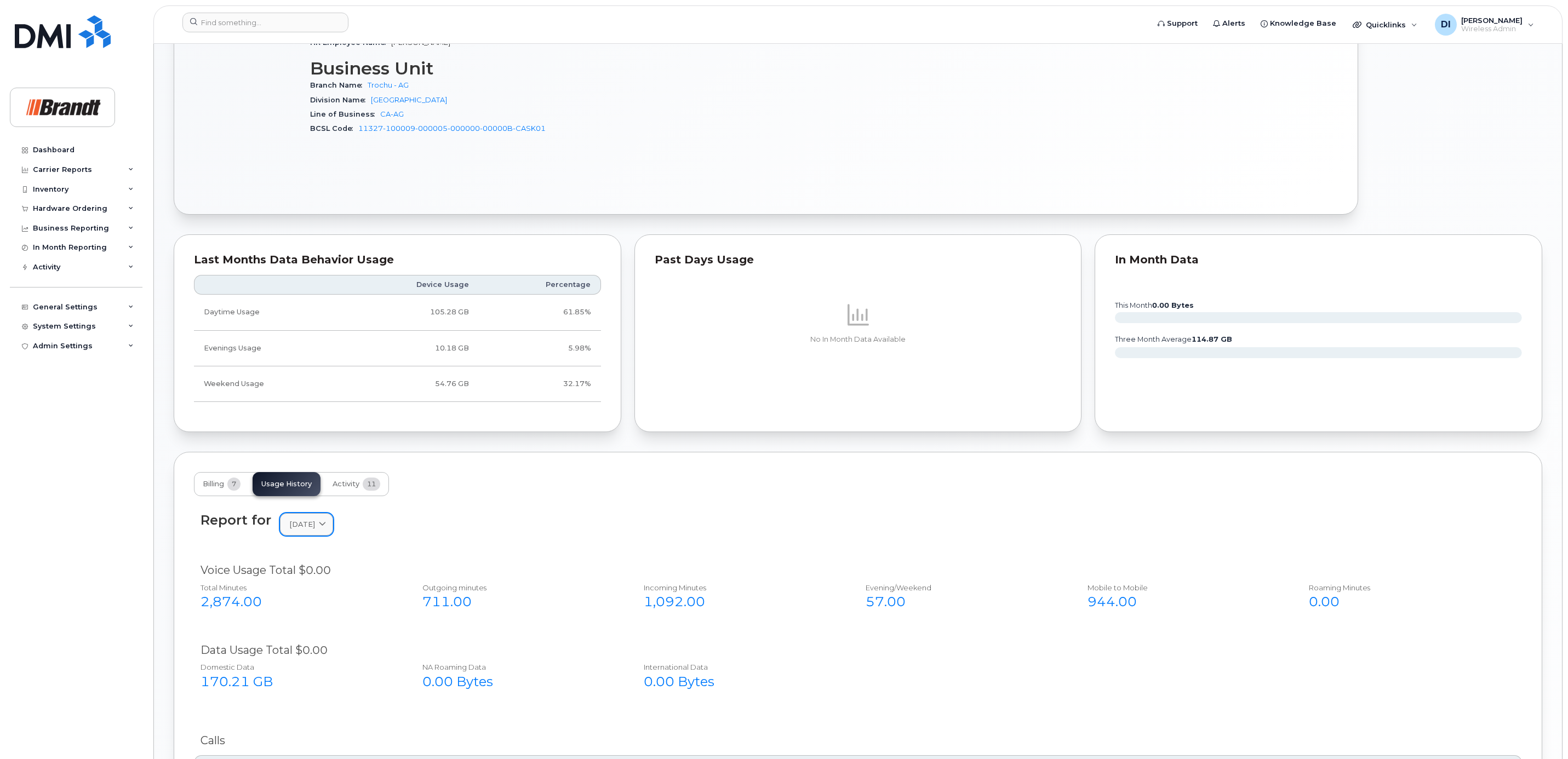
click at [328, 530] on span at bounding box center [322, 524] width 10 height 10
click at [314, 625] on div "August" at bounding box center [332, 617] width 99 height 18
click at [328, 530] on span at bounding box center [322, 524] width 10 height 10
click at [302, 638] on div "July" at bounding box center [332, 635] width 99 height 18
